Goal: Task Accomplishment & Management: Use online tool/utility

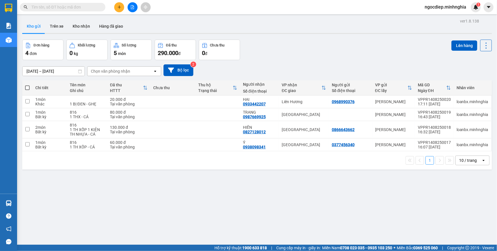
click at [134, 8] on icon "file-add" at bounding box center [132, 7] width 4 height 4
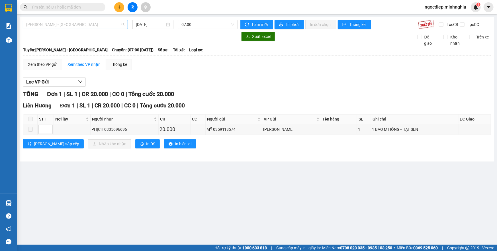
click at [103, 26] on span "Phan Rí - Sài Gòn" at bounding box center [75, 24] width 98 height 9
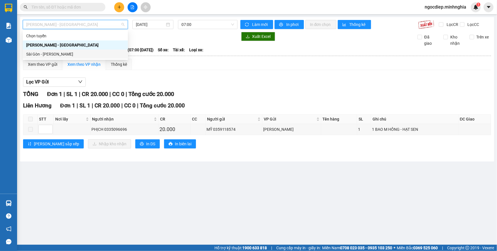
click at [96, 53] on div "Sài Gòn - Phan Rí" at bounding box center [75, 54] width 98 height 6
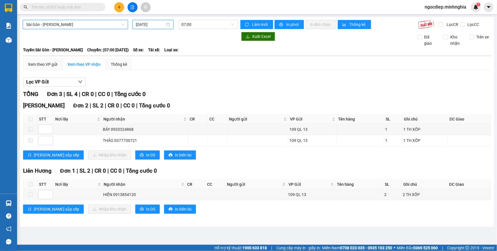
drag, startPoint x: 162, startPoint y: 23, endPoint x: 156, endPoint y: 49, distance: 26.3
click at [161, 23] on input "14/08/2025" at bounding box center [150, 24] width 29 height 6
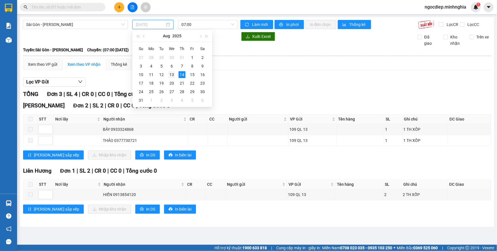
click at [172, 77] on div "13" at bounding box center [171, 74] width 7 height 7
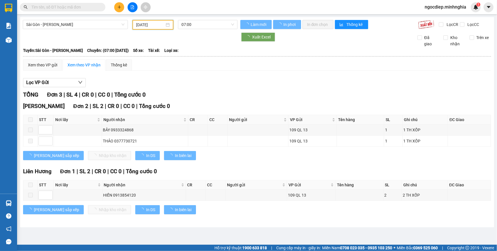
click at [194, 29] on div "Sài Gòn - Phan Rí 13/08/2025 07:00 Làm mới In phơi In đơn chọn Thống kê Lọc CR …" at bounding box center [257, 122] width 474 height 210
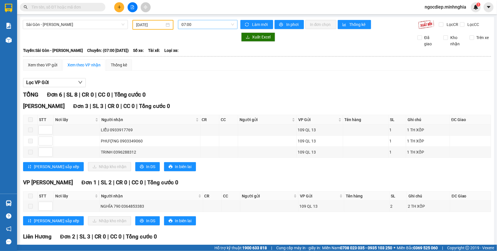
click at [213, 24] on span "07:00" at bounding box center [207, 24] width 53 height 9
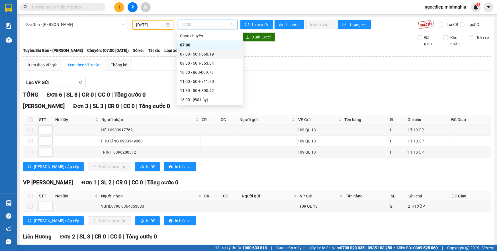
click at [191, 52] on div "07:30 - 50H-368.19" at bounding box center [210, 54] width 60 height 6
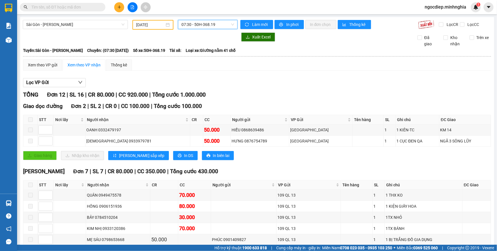
click at [207, 26] on span "07:30 - 50H-368.19" at bounding box center [207, 24] width 53 height 9
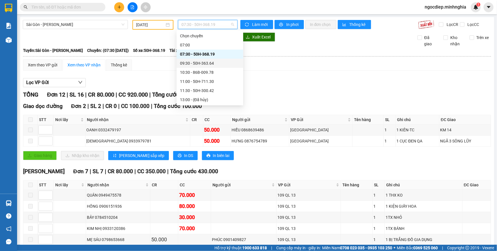
click at [205, 64] on div "09:30 - 50H-363.64" at bounding box center [210, 63] width 60 height 6
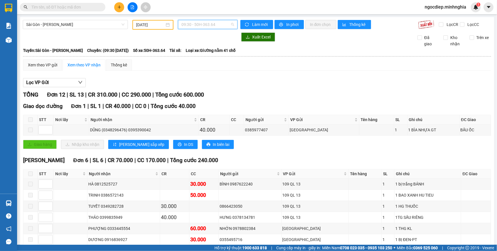
click at [226, 24] on span "09:30 - 50H-363.64" at bounding box center [207, 24] width 53 height 9
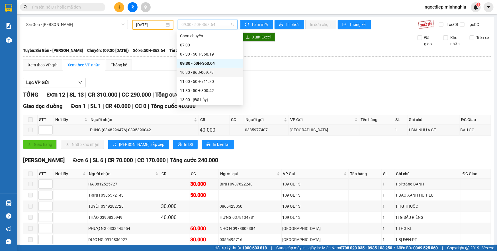
click at [221, 72] on div "10:30 - 86B-009.78" at bounding box center [210, 72] width 60 height 6
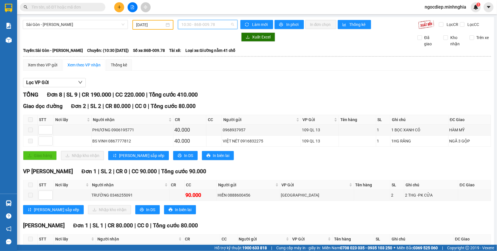
click at [223, 25] on span "10:30 - 86B-009.78" at bounding box center [207, 24] width 53 height 9
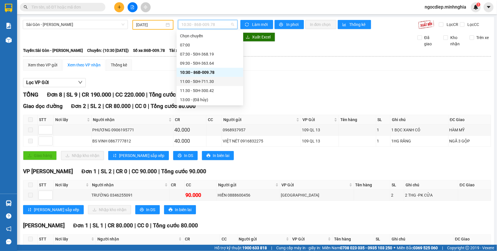
click at [206, 83] on div "11:00 - 50H-711.30" at bounding box center [210, 81] width 60 height 6
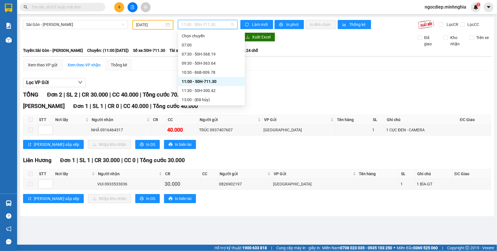
click at [214, 21] on span "11:00 - 50H-711.30" at bounding box center [207, 24] width 53 height 9
click at [208, 94] on div "11:30 - 50H-300.42" at bounding box center [211, 90] width 67 height 9
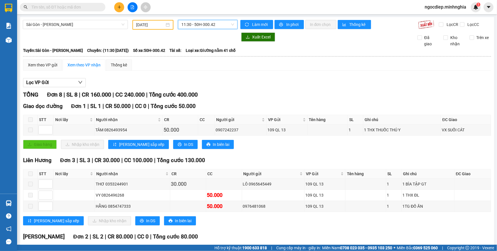
click at [212, 23] on span "11:30 - 50H-300.42" at bounding box center [207, 24] width 53 height 9
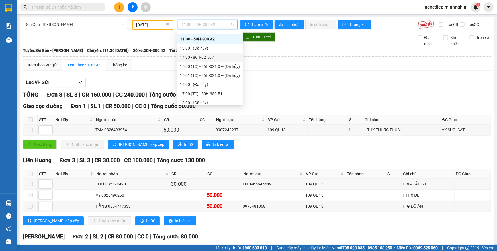
scroll to position [26, 0]
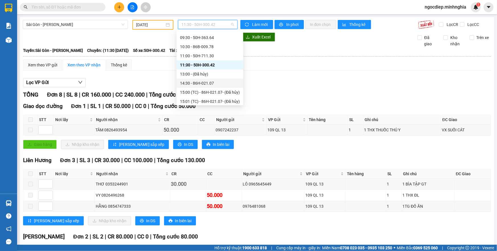
click at [211, 56] on div "11:00 - 50H-711.30" at bounding box center [210, 56] width 60 height 6
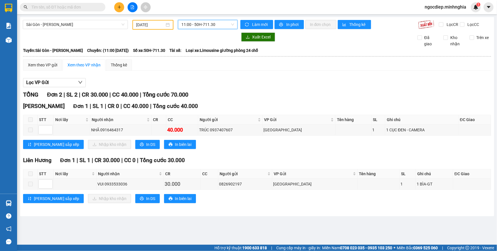
click at [191, 23] on span "11:00 - 50H-711.30" at bounding box center [207, 24] width 53 height 9
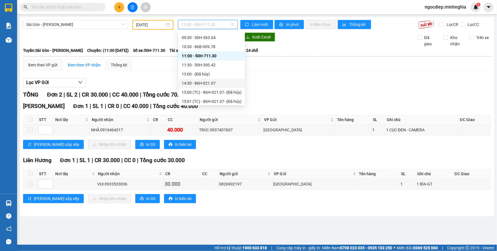
click at [203, 83] on div "14:30 - 86H-021.07" at bounding box center [212, 83] width 60 height 6
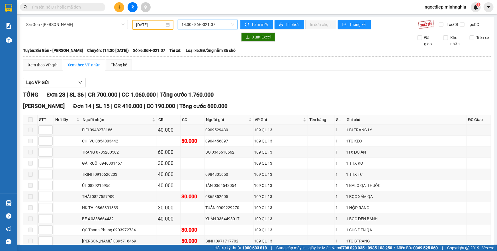
click at [204, 26] on span "14:30 - 86H-021.07" at bounding box center [207, 24] width 53 height 9
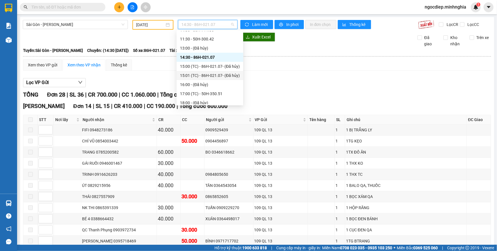
scroll to position [77, 0]
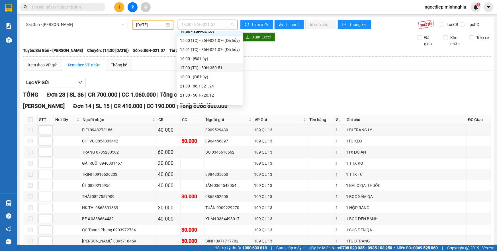
click at [211, 67] on div "17:00 (TC) - 50H-350.51" at bounding box center [210, 68] width 60 height 6
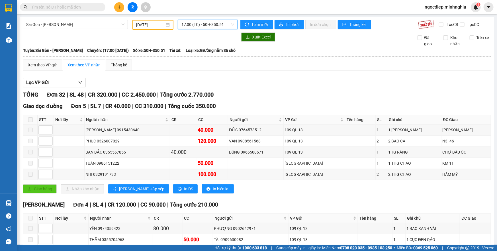
click at [210, 23] on span "17:00 (TC) - 50H-350.51" at bounding box center [207, 24] width 53 height 9
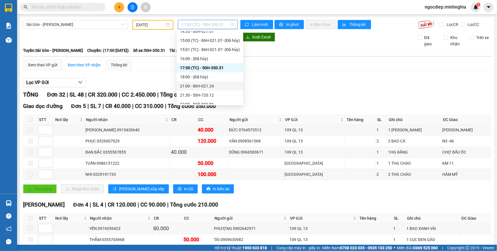
click at [206, 86] on div "21:00 - 86H-021.24" at bounding box center [210, 86] width 60 height 6
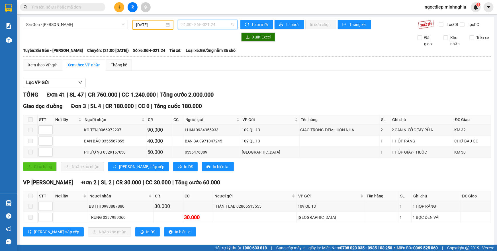
click at [215, 23] on span "21:00 - 86H-021.24" at bounding box center [207, 24] width 53 height 9
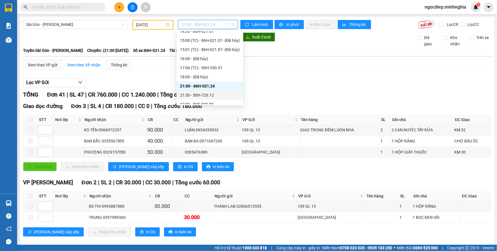
click at [208, 92] on div "21:30 - 50H-720.12" at bounding box center [210, 95] width 60 height 6
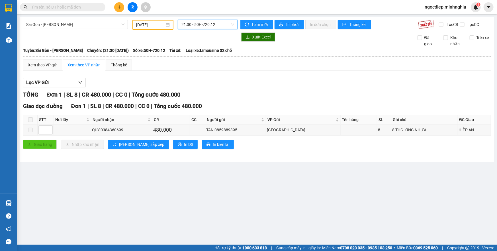
click at [215, 24] on span "21:30 - 50H-720.12" at bounding box center [207, 24] width 53 height 9
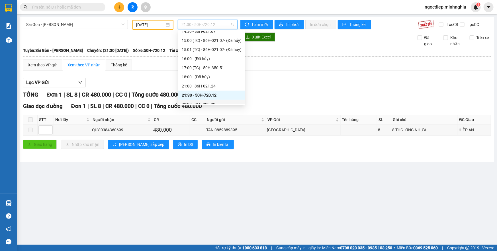
scroll to position [82, 0]
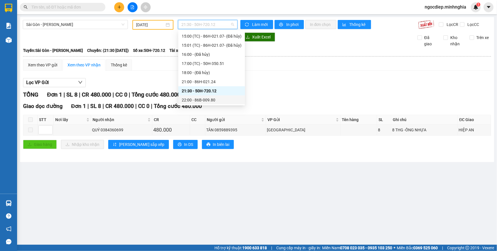
click at [206, 100] on div "22:00 - 86B-009.80" at bounding box center [212, 100] width 60 height 6
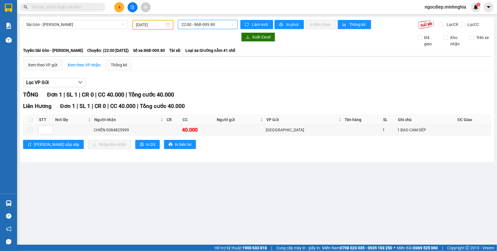
click at [156, 26] on input "13/08/2025" at bounding box center [150, 25] width 28 height 6
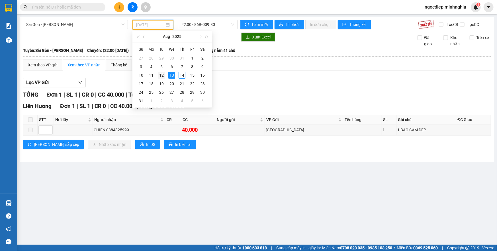
click at [162, 73] on div "12" at bounding box center [161, 75] width 7 height 7
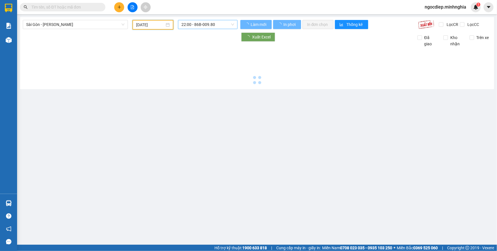
type input "12/08/2025"
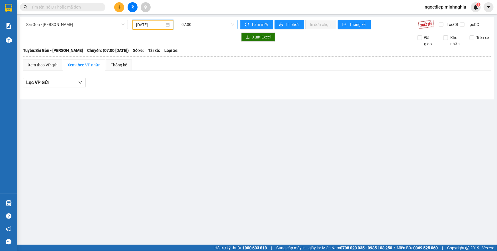
scroll to position [9, 0]
click at [217, 25] on span "07:00" at bounding box center [207, 24] width 53 height 9
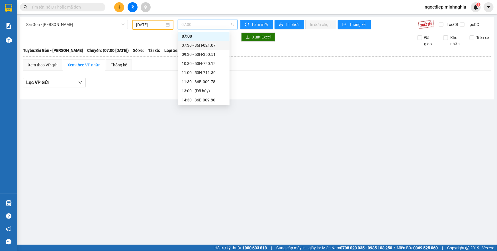
click at [212, 46] on div "07:30 - 86H-021.07" at bounding box center [204, 45] width 44 height 6
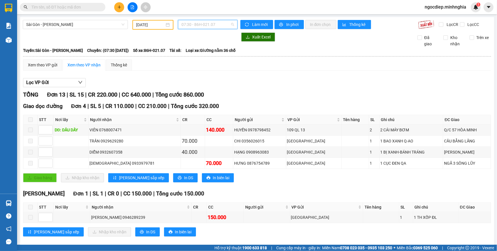
click at [214, 21] on span "07:30 - 86H-021.07" at bounding box center [207, 24] width 53 height 9
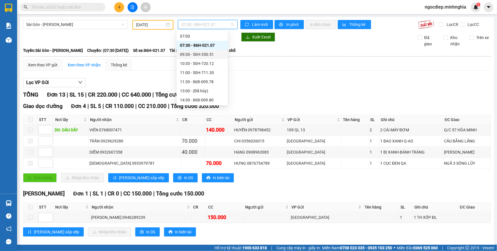
click at [213, 52] on div "09:30 - 50H-350.51" at bounding box center [202, 54] width 44 height 6
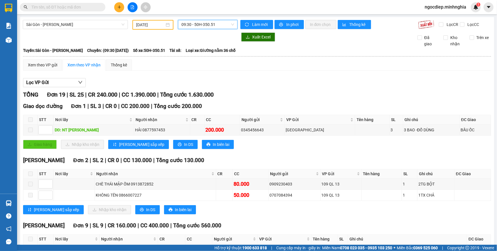
click at [226, 25] on span "09:30 - 50H-350.51" at bounding box center [207, 24] width 53 height 9
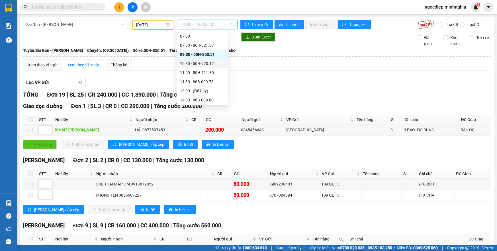
click at [209, 65] on div "10:30 - 50H-720.12" at bounding box center [202, 63] width 44 height 6
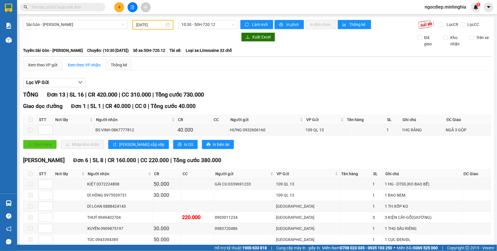
click at [218, 17] on div "Sài Gòn - Phan Rí 12/08/2025 10:30 - 50H-720.12 Làm mới In phơi In đơn chọn Thố…" at bounding box center [257, 242] width 474 height 450
click at [212, 23] on span "10:30 - 50H-720.12" at bounding box center [207, 24] width 53 height 9
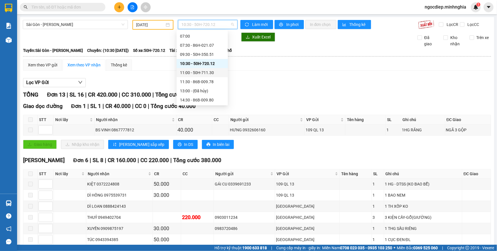
click at [215, 75] on div "11:00 - 50H-711.30" at bounding box center [202, 72] width 51 height 9
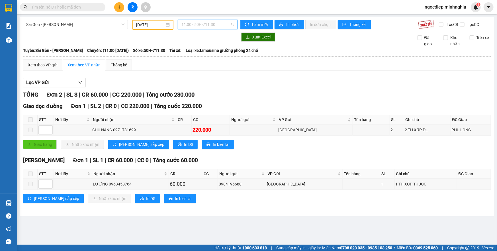
click at [226, 25] on span "11:00 - 50H-711.30" at bounding box center [207, 24] width 53 height 9
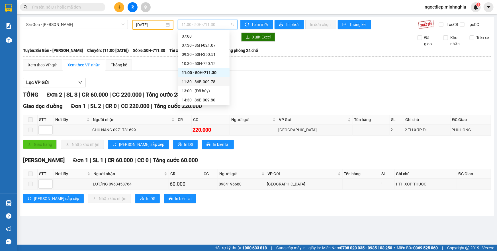
click at [206, 83] on div "11:30 - 86B-009.78" at bounding box center [204, 82] width 44 height 6
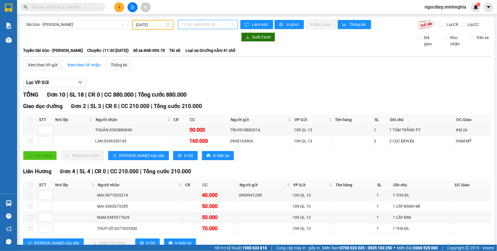
click at [226, 24] on span "11:30 - 86B-009.78" at bounding box center [207, 24] width 53 height 9
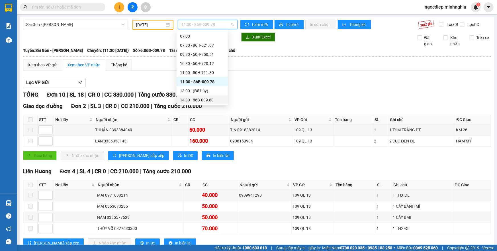
click at [205, 100] on div "14:30 - 86B-009.80" at bounding box center [202, 100] width 44 height 6
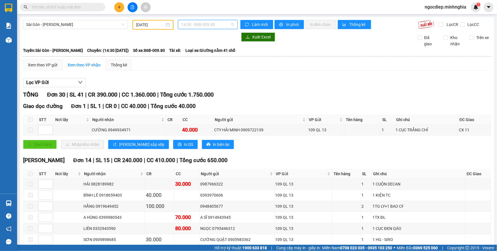
click at [202, 26] on span "14:30 - 86B-009.80" at bounding box center [207, 24] width 53 height 9
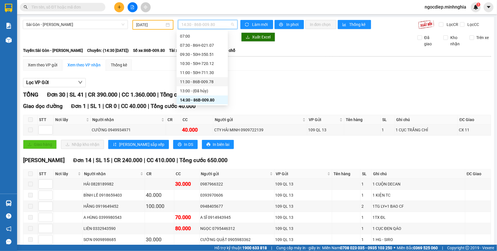
scroll to position [64, 0]
click at [210, 64] on div "17:00 (TC) - 86H-021.24" at bounding box center [202, 63] width 44 height 6
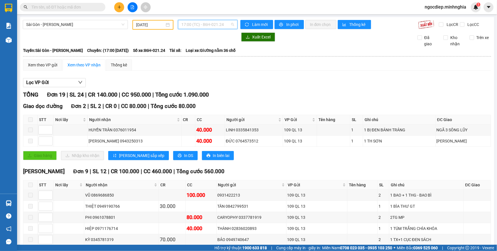
click at [219, 23] on span "17:00 (TC) - 86H-021.24" at bounding box center [207, 24] width 53 height 9
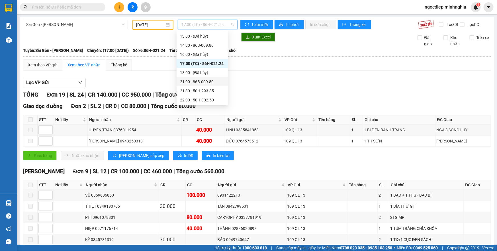
click at [205, 80] on div "21:00 - 86B-009.80" at bounding box center [202, 82] width 44 height 6
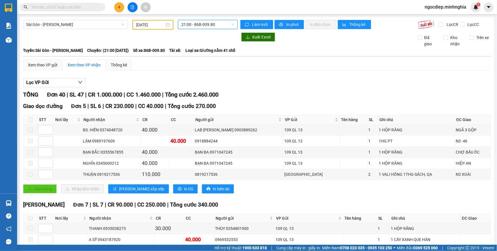
click at [214, 23] on span "21:00 - 86B-009.80" at bounding box center [207, 24] width 53 height 9
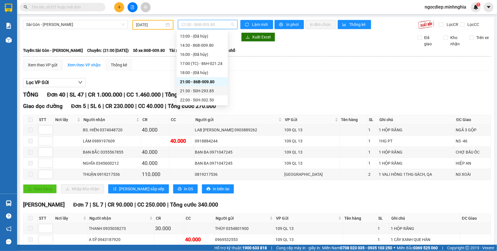
click at [215, 86] on div "21:30 - 50H-293.85" at bounding box center [202, 90] width 51 height 9
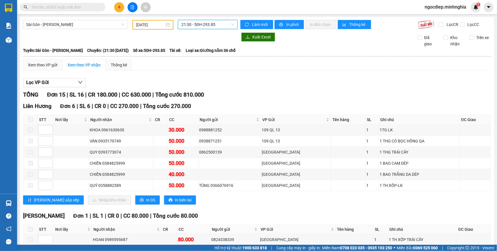
click at [206, 21] on span "21:30 - 50H-293.85" at bounding box center [207, 24] width 53 height 9
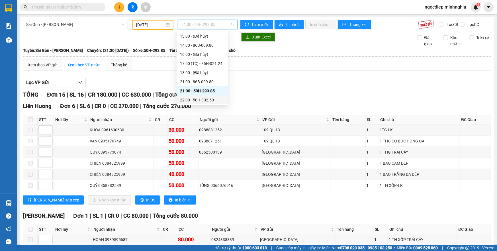
click at [205, 103] on div "22:00 - 50H-302.50" at bounding box center [202, 100] width 44 height 6
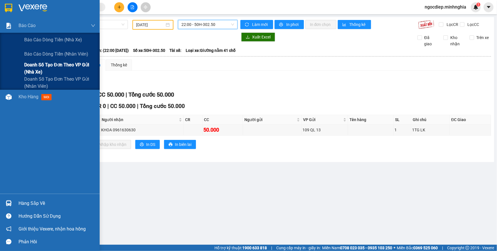
click at [34, 66] on span "Doanh số tạo đơn theo VP gửi (nhà xe)" at bounding box center [59, 68] width 71 height 14
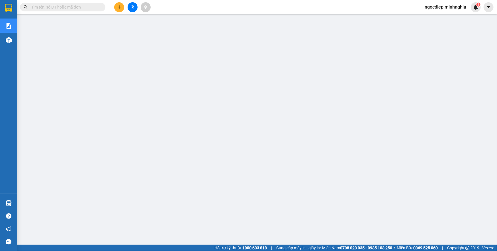
click at [136, 10] on button at bounding box center [133, 7] width 10 height 10
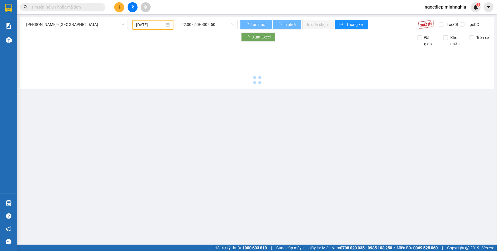
type input "14/08/2025"
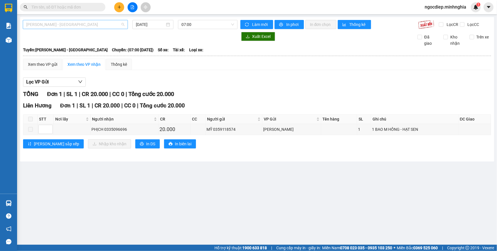
drag, startPoint x: 74, startPoint y: 24, endPoint x: 72, endPoint y: 45, distance: 21.2
click at [74, 24] on span "Phan Rí - Sài Gòn" at bounding box center [75, 24] width 98 height 9
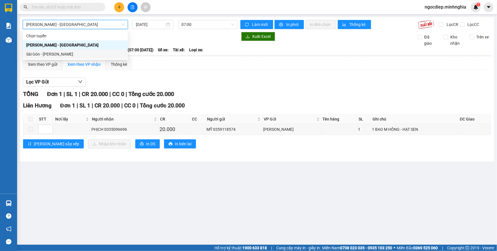
click at [63, 60] on div "Xem theo VP nhận" at bounding box center [84, 64] width 43 height 11
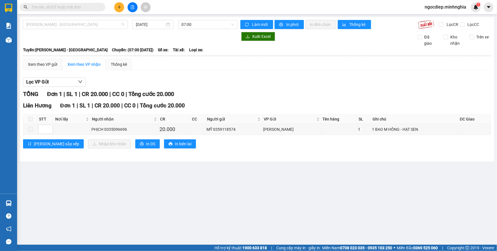
drag, startPoint x: 51, startPoint y: 23, endPoint x: 39, endPoint y: 41, distance: 22.0
click at [51, 24] on span "Phan Rí - Sài Gòn" at bounding box center [75, 24] width 98 height 9
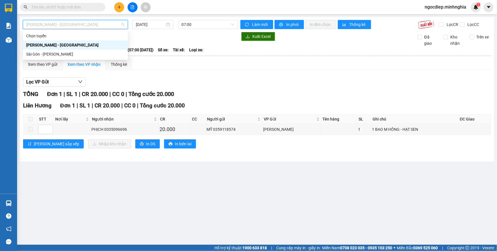
click at [35, 48] on div "Phan Rí - Sài Gòn" at bounding box center [75, 44] width 105 height 9
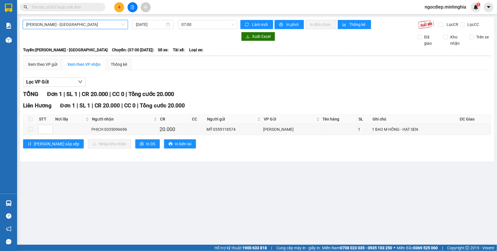
drag, startPoint x: 57, startPoint y: 19, endPoint x: 48, endPoint y: 36, distance: 18.5
click at [57, 21] on div "Phan Rí - Sài Gòn Phan Rí - Sài Gòn 14/08/2025 07:00 Làm mới In phơi In đơn chọ…" at bounding box center [257, 89] width 474 height 144
click at [59, 24] on span "Phan Rí - Sài Gòn" at bounding box center [75, 24] width 98 height 9
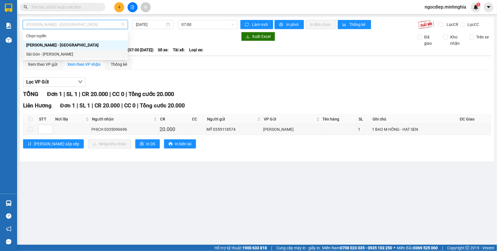
click at [52, 50] on div "Sài Gòn - Phan Rí" at bounding box center [75, 54] width 105 height 9
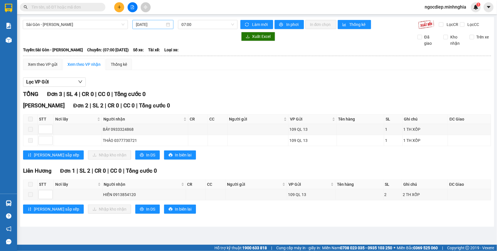
click at [145, 20] on div "14/08/2025" at bounding box center [152, 24] width 41 height 9
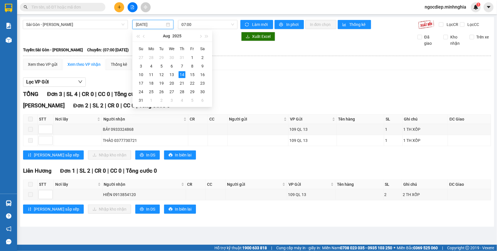
click at [145, 28] on div "14/08/2025" at bounding box center [152, 24] width 41 height 9
click at [172, 78] on div "13" at bounding box center [171, 74] width 7 height 7
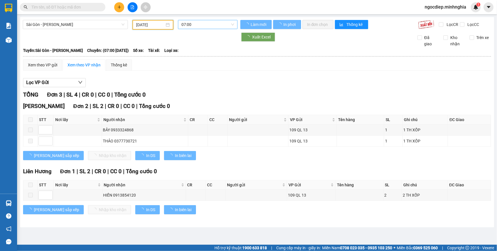
type input "13/08/2025"
click at [204, 24] on span "07:00" at bounding box center [207, 24] width 53 height 9
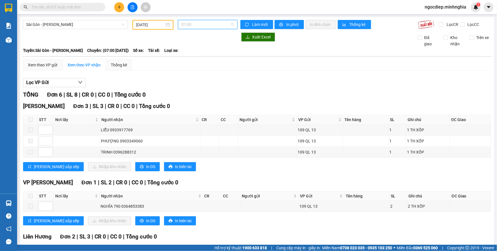
click at [201, 25] on span "07:00" at bounding box center [207, 24] width 53 height 9
drag, startPoint x: 200, startPoint y: 28, endPoint x: 199, endPoint y: 31, distance: 3.9
click at [200, 28] on span "07:00" at bounding box center [207, 24] width 53 height 9
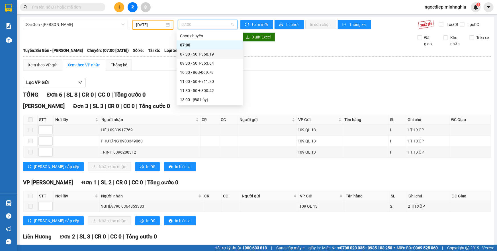
click at [185, 58] on div "07:30 - 50H-368.19" at bounding box center [210, 54] width 67 height 9
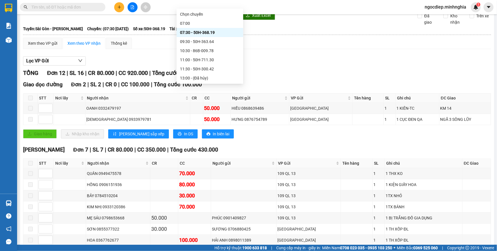
scroll to position [170, 0]
